Goal: Task Accomplishment & Management: Manage account settings

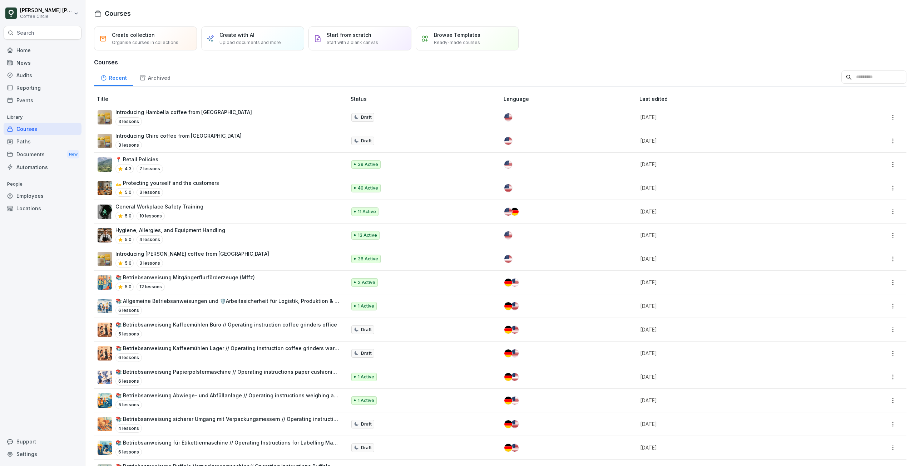
click at [32, 196] on div "Employees" at bounding box center [43, 195] width 78 height 13
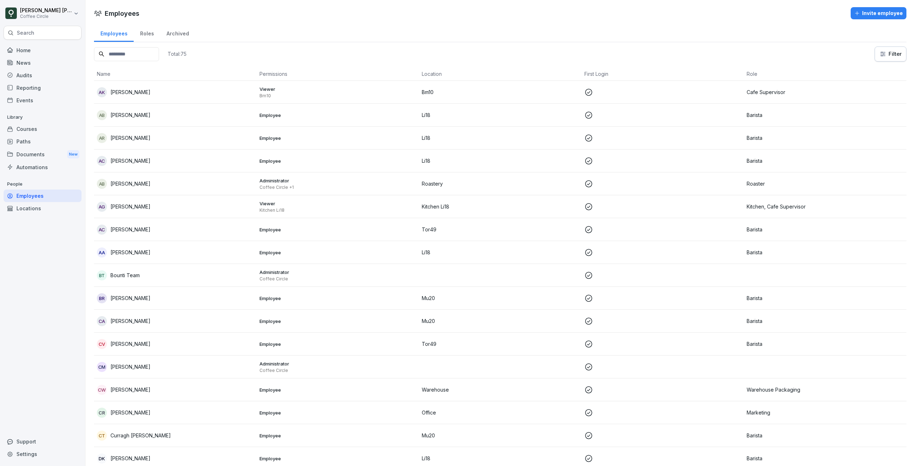
click at [119, 52] on input at bounding box center [126, 54] width 65 height 14
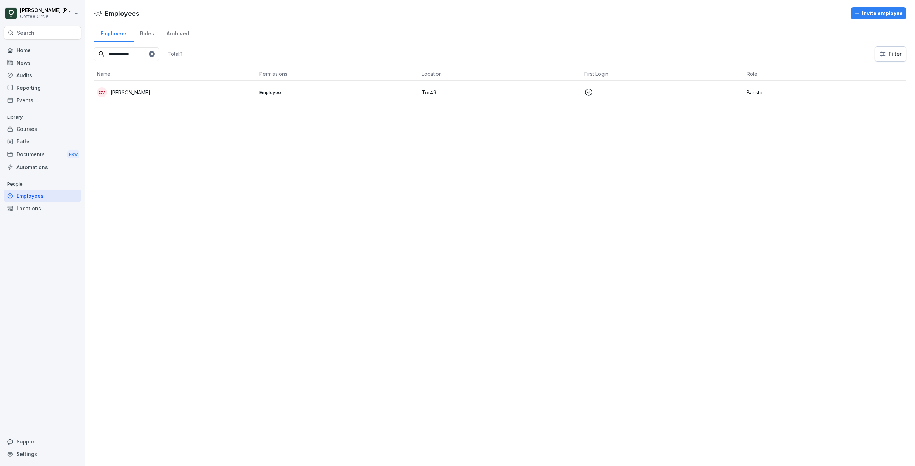
type input "**********"
click at [369, 88] on td "Employee" at bounding box center [338, 92] width 163 height 23
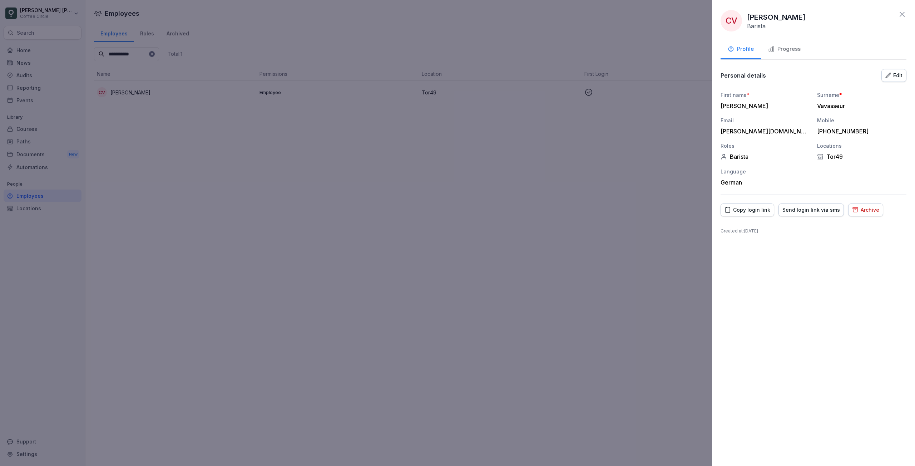
click at [892, 75] on div "Edit" at bounding box center [893, 75] width 17 height 8
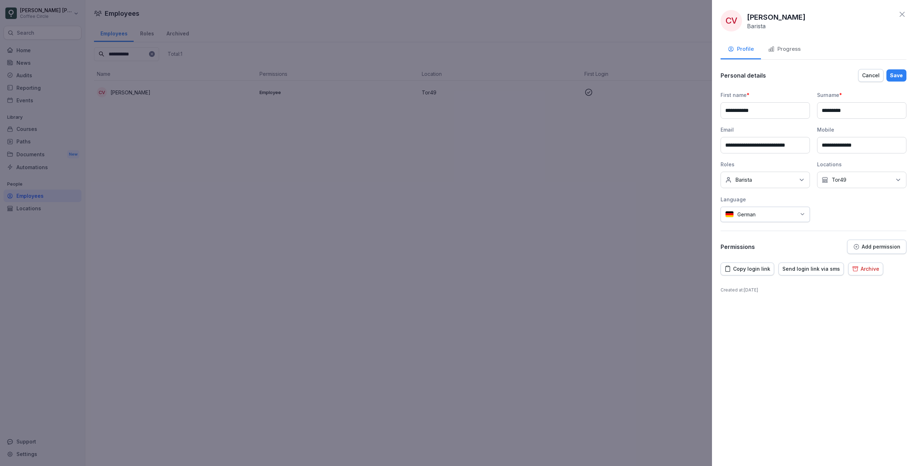
click at [866, 179] on div "No Location Tor49" at bounding box center [861, 180] width 89 height 16
click at [842, 244] on div "Li18" at bounding box center [863, 240] width 89 height 14
click at [833, 237] on label "Tor49" at bounding box center [839, 240] width 15 height 6
click at [835, 335] on div "**********" at bounding box center [813, 233] width 203 height 466
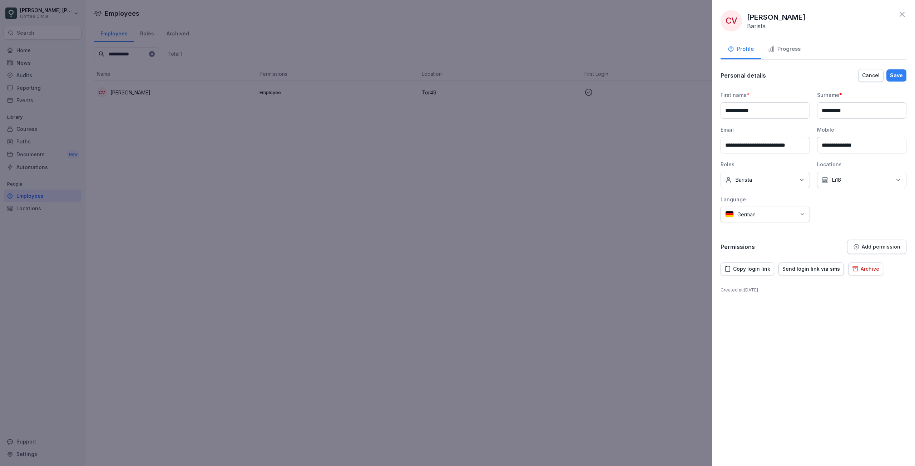
click at [902, 73] on div "Save" at bounding box center [896, 75] width 13 height 8
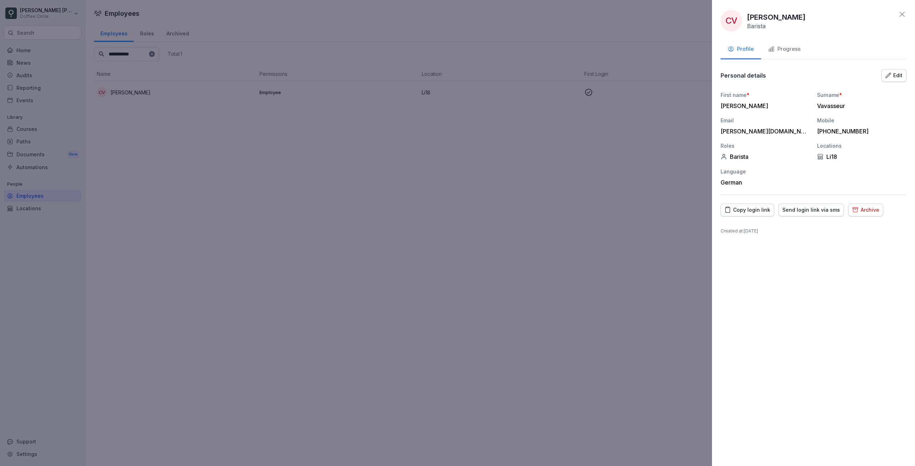
click at [904, 16] on icon at bounding box center [902, 14] width 9 height 9
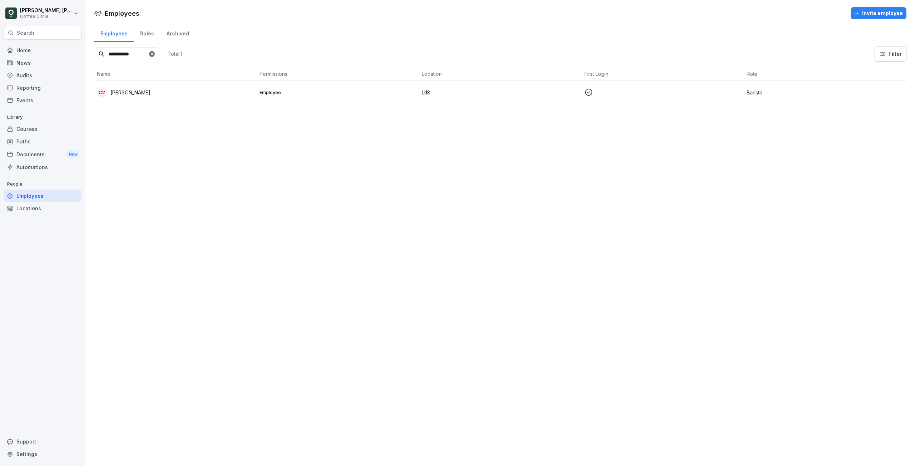
click at [67, 35] on div "Search" at bounding box center [43, 33] width 78 height 14
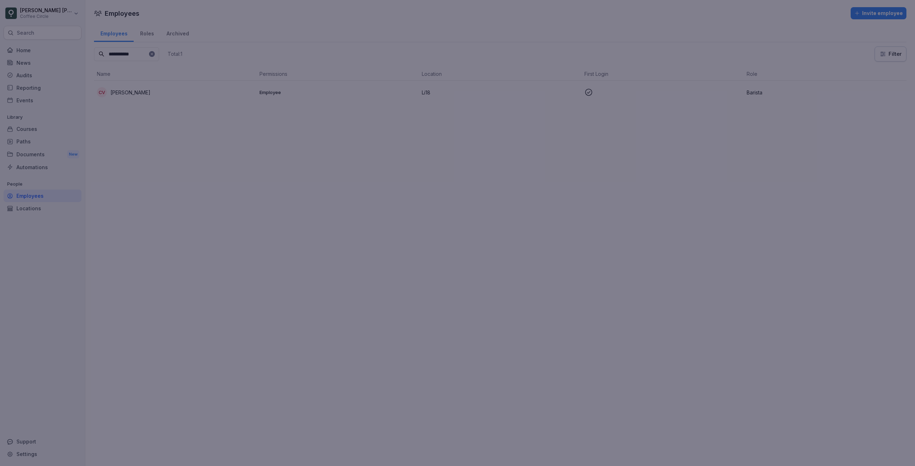
click at [412, 254] on div at bounding box center [457, 233] width 915 height 466
